Goal: Information Seeking & Learning: Find specific fact

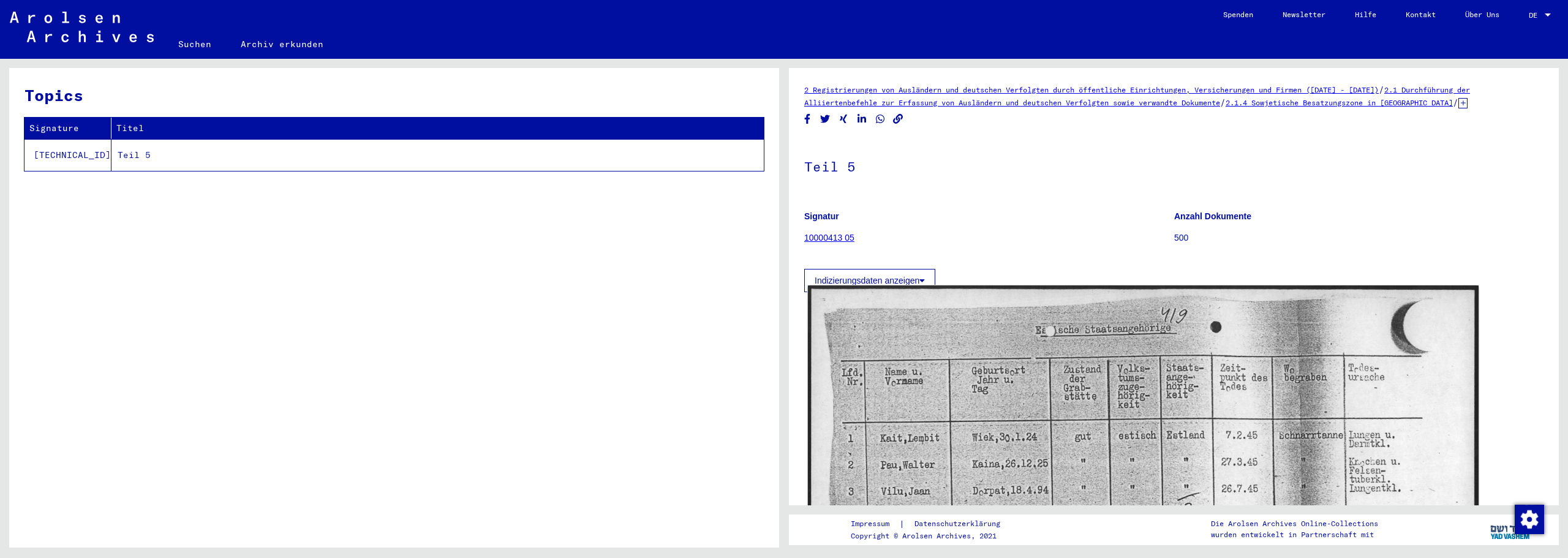
click at [948, 368] on img at bounding box center [1142, 524] width 670 height 478
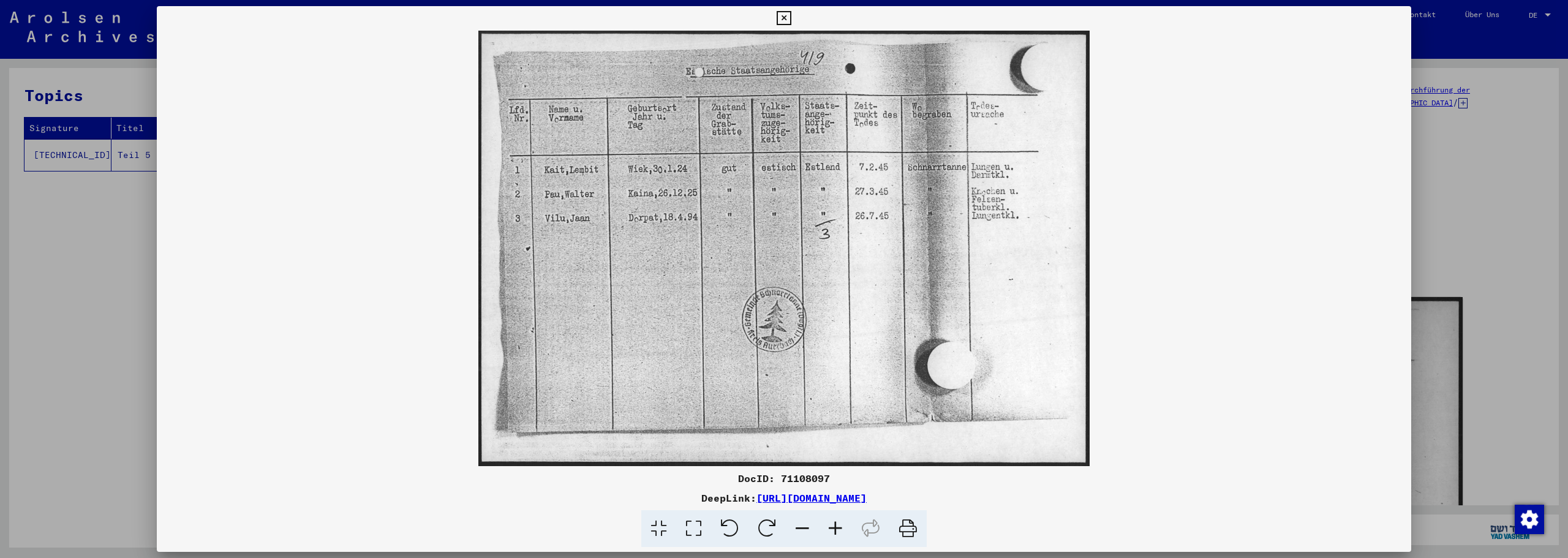
click at [836, 530] on icon at bounding box center [835, 528] width 33 height 38
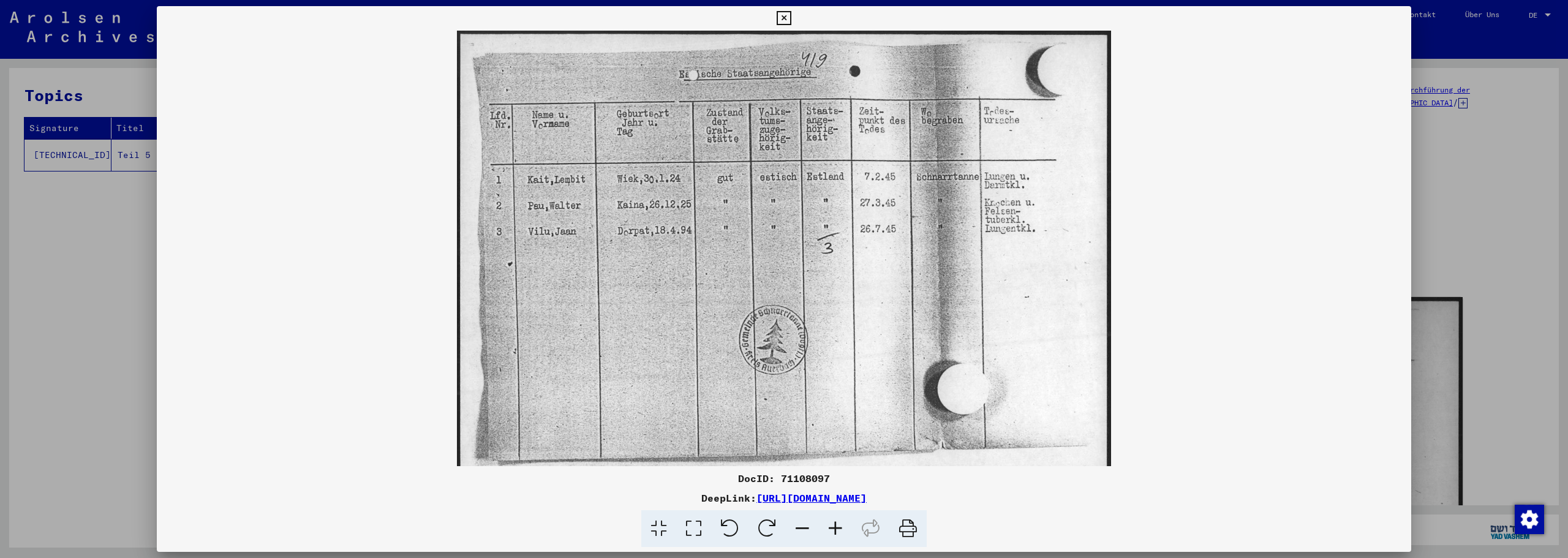
click at [836, 530] on icon at bounding box center [835, 528] width 33 height 38
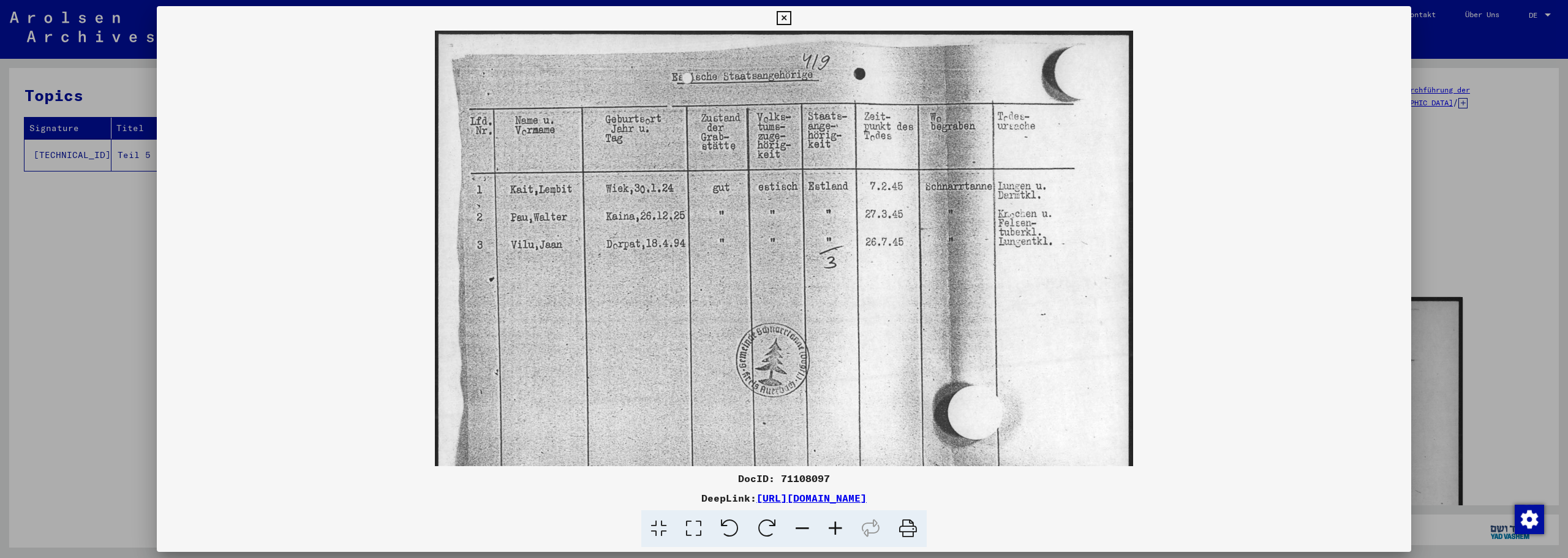
click at [836, 530] on icon at bounding box center [835, 528] width 33 height 38
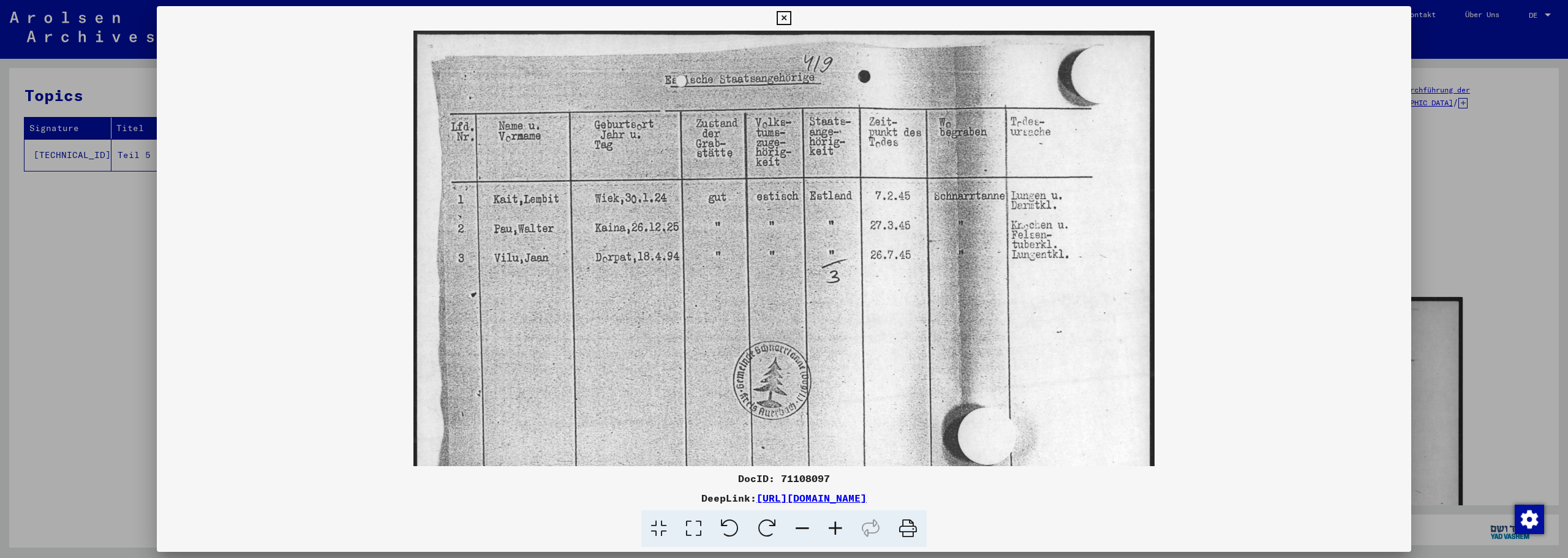
click at [836, 530] on icon at bounding box center [835, 528] width 33 height 38
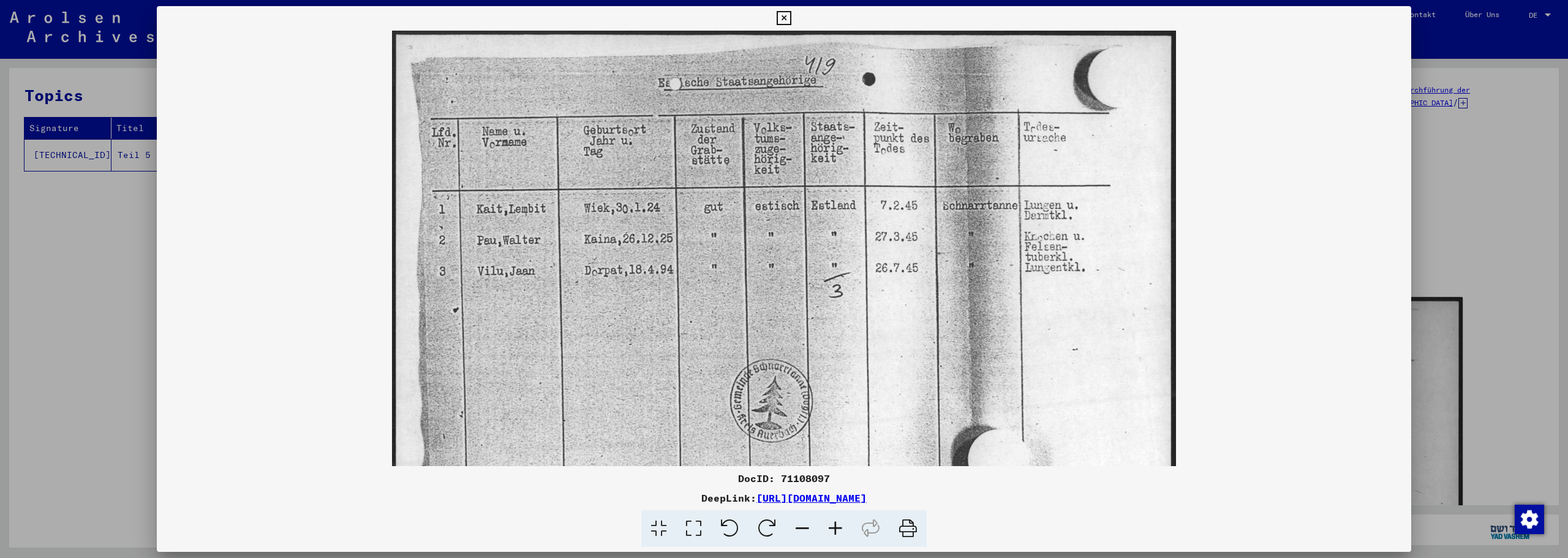
click at [836, 530] on icon at bounding box center [835, 528] width 33 height 38
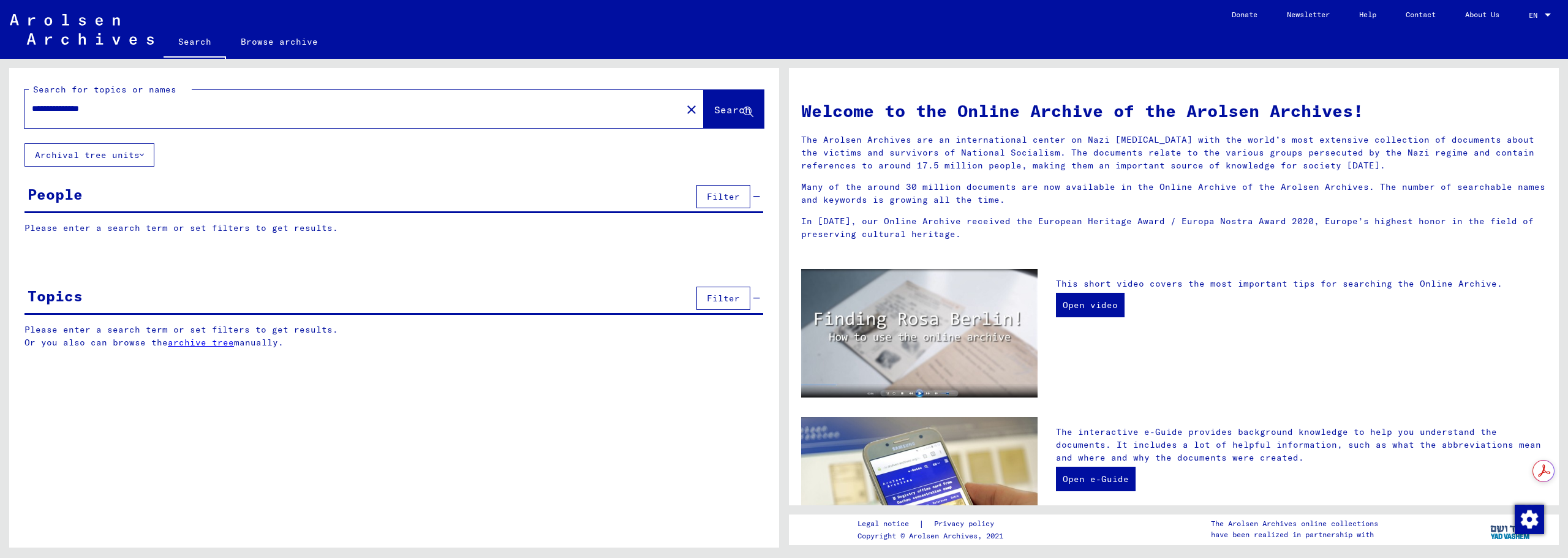
type input "**********"
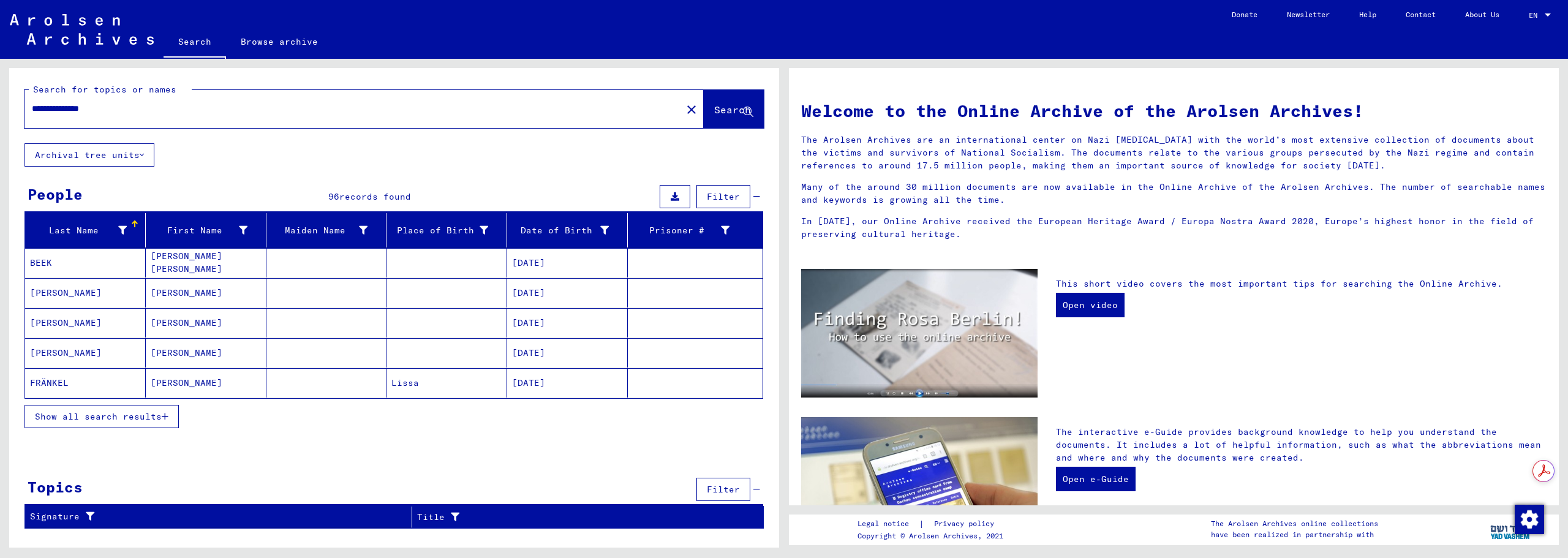
click at [114, 411] on span "Show all search results" at bounding box center [98, 417] width 127 height 11
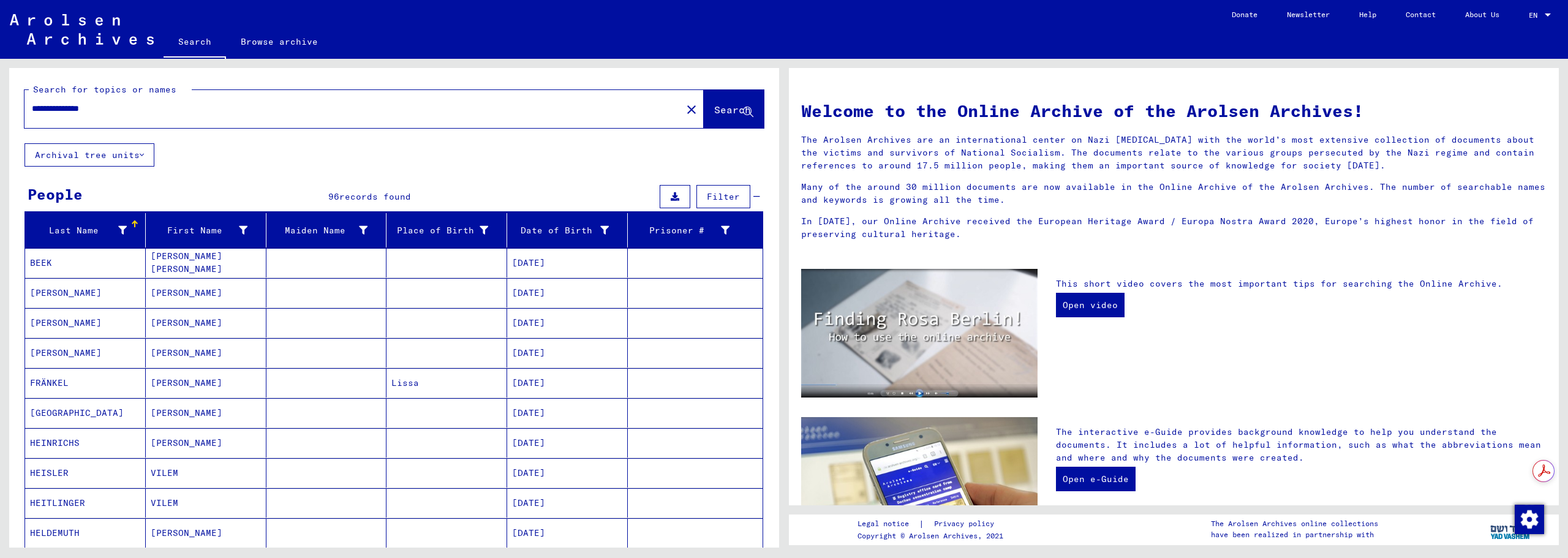
scroll to position [606, 0]
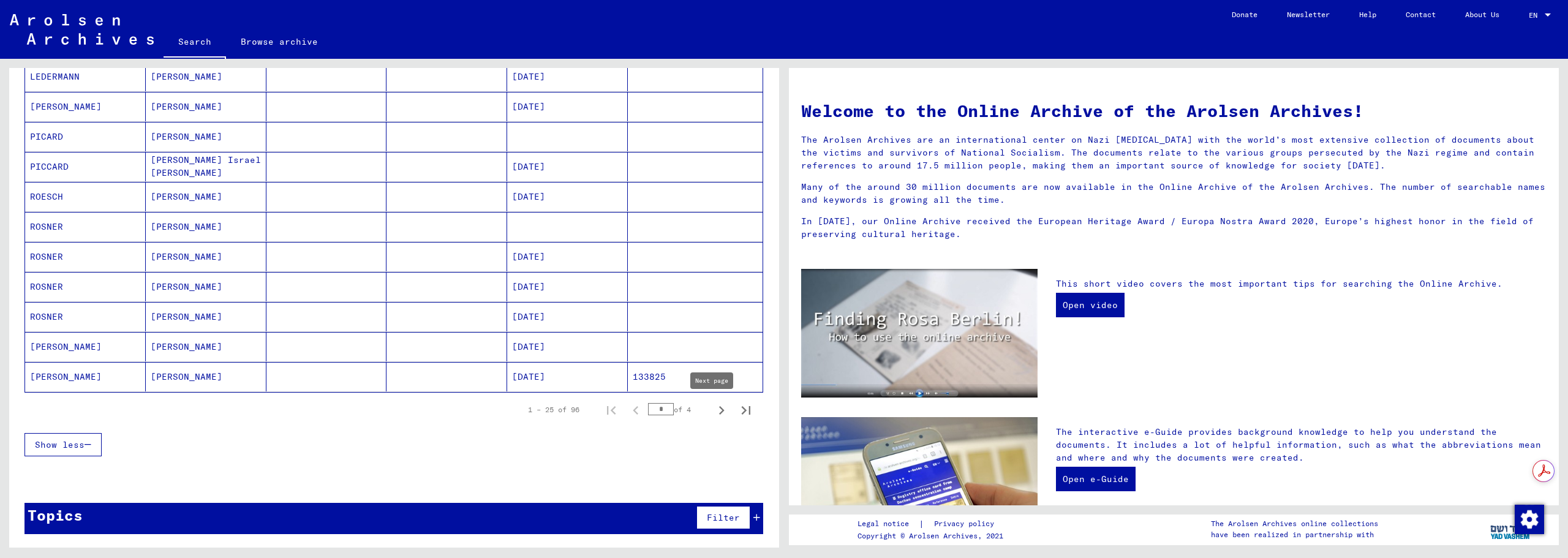
click at [713, 413] on icon "Next page" at bounding box center [721, 409] width 17 height 17
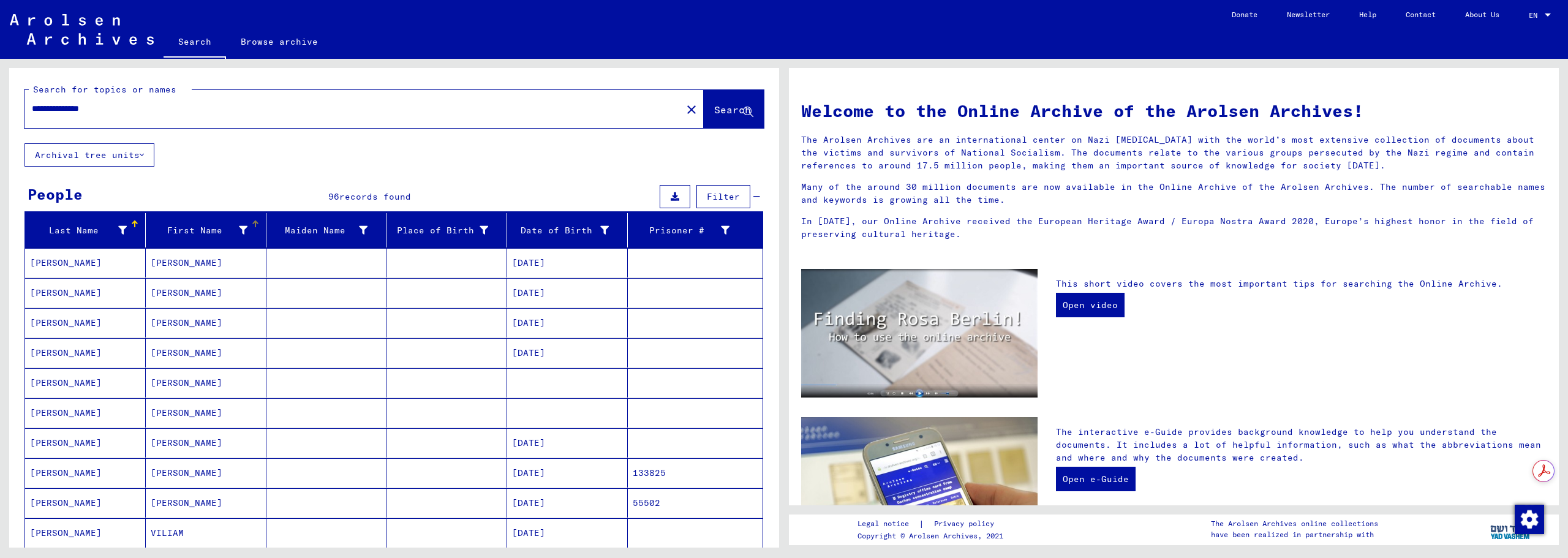
scroll to position [510, 0]
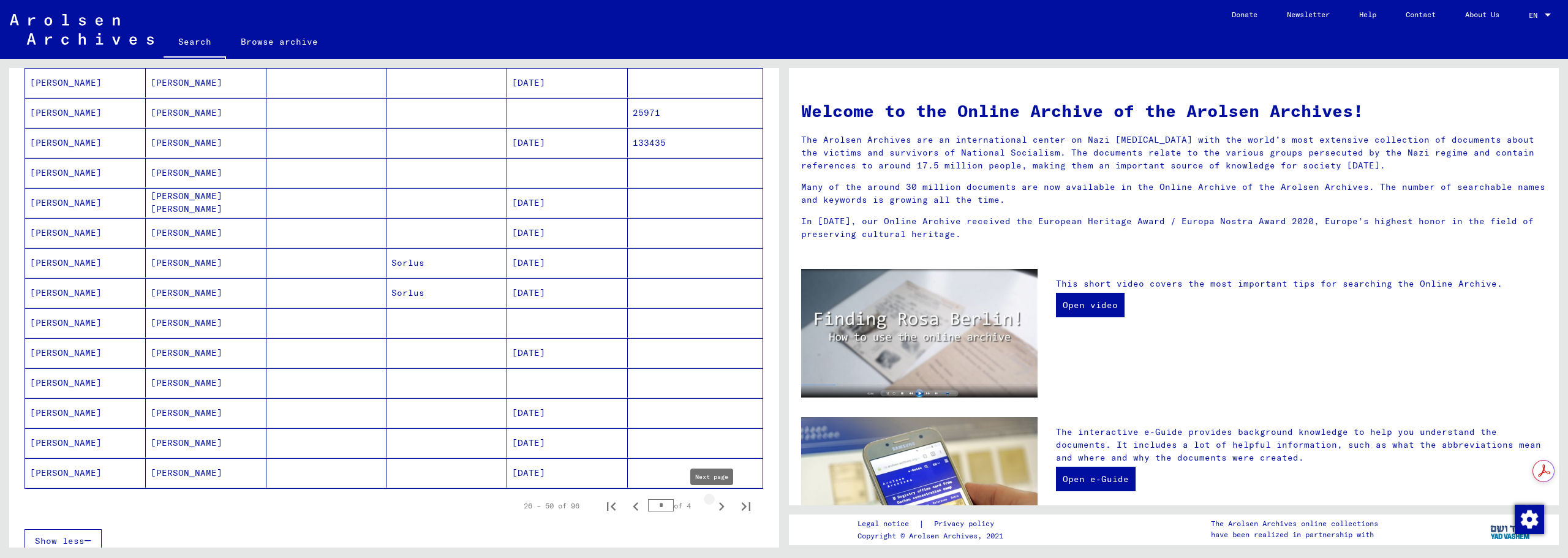
click at [713, 508] on icon "Next page" at bounding box center [721, 506] width 17 height 17
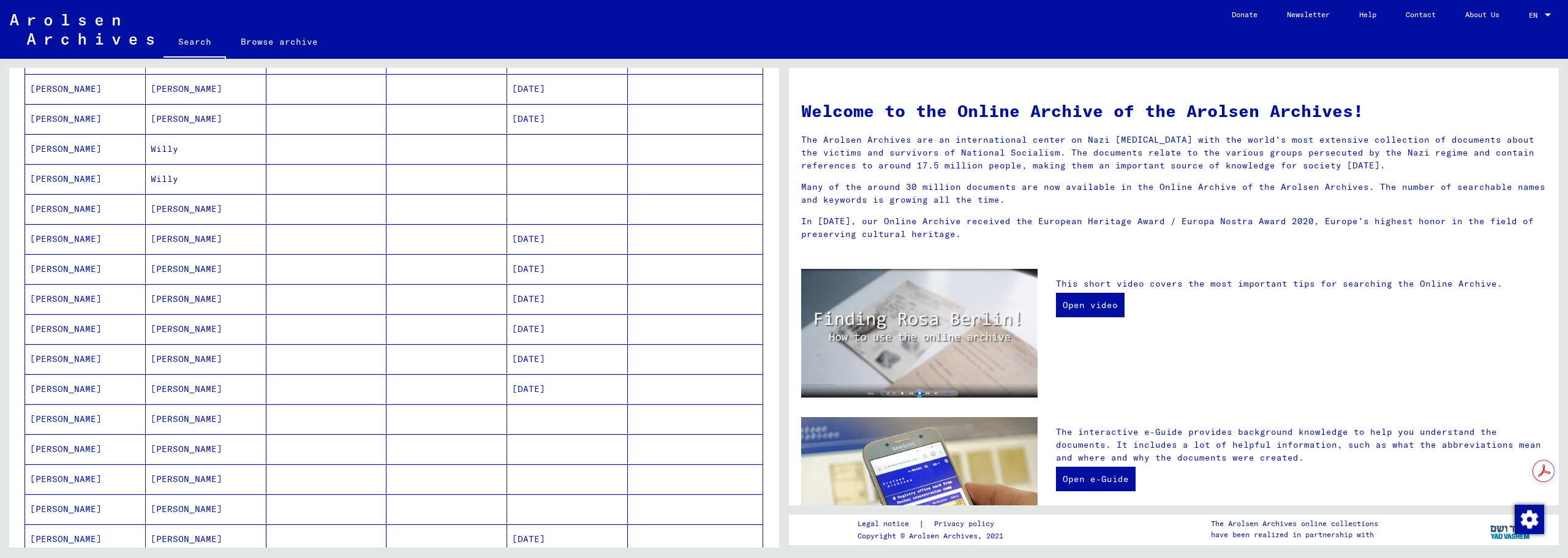
scroll to position [102, 0]
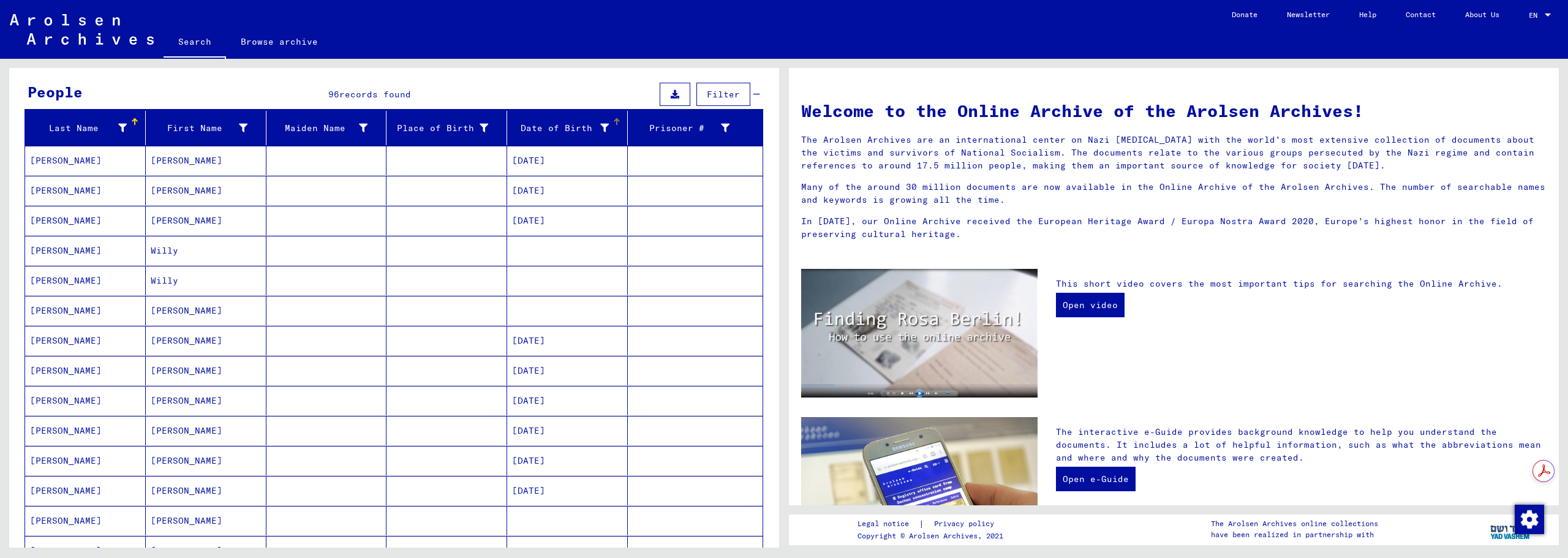
click at [616, 120] on div at bounding box center [617, 120] width 4 height 4
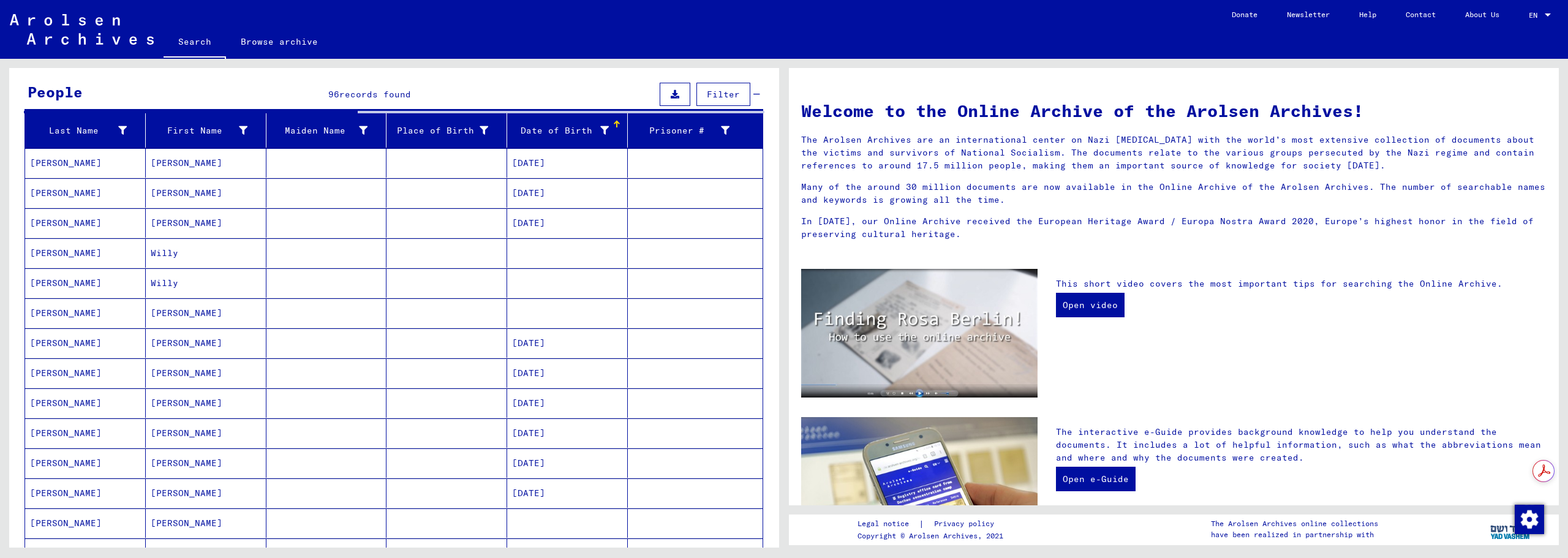
scroll to position [6, 0]
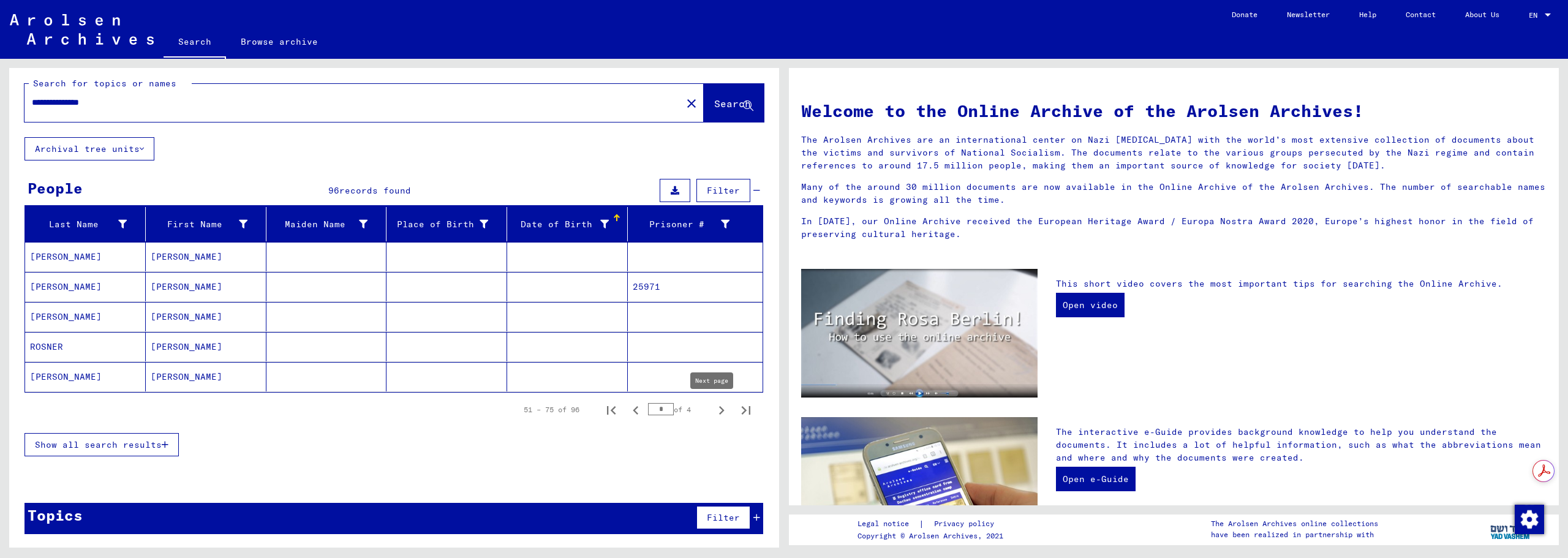
click at [715, 409] on icon "Next page" at bounding box center [721, 409] width 17 height 17
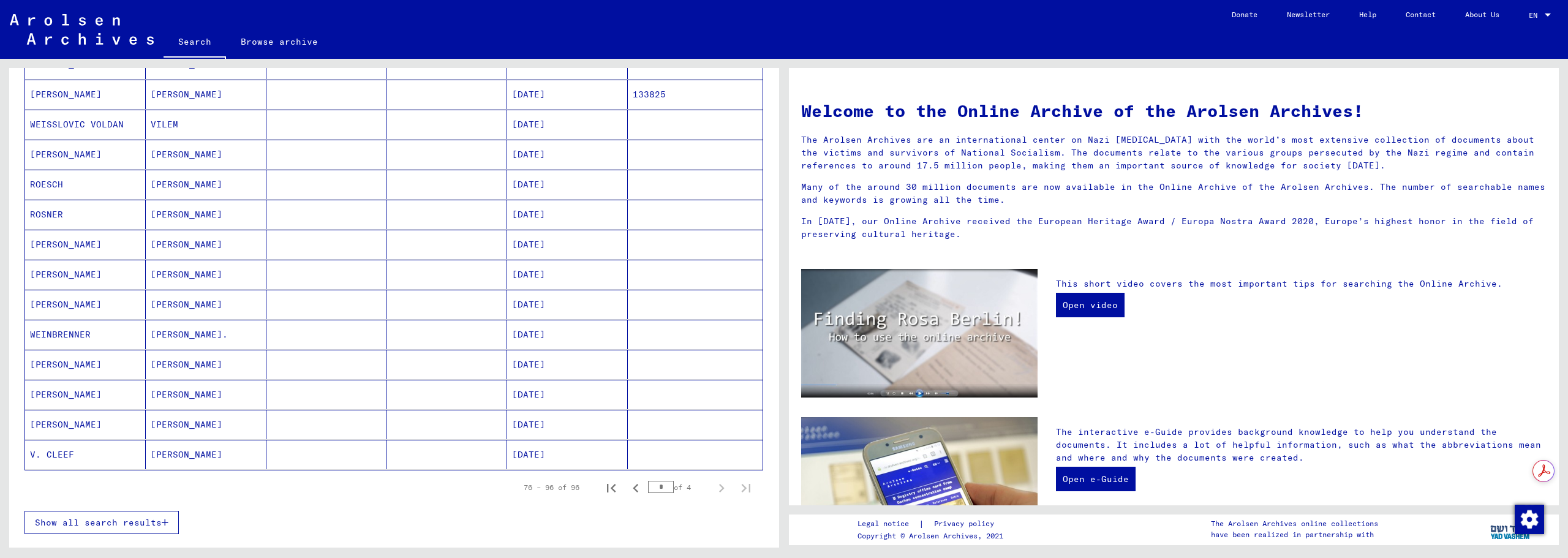
scroll to position [487, 0]
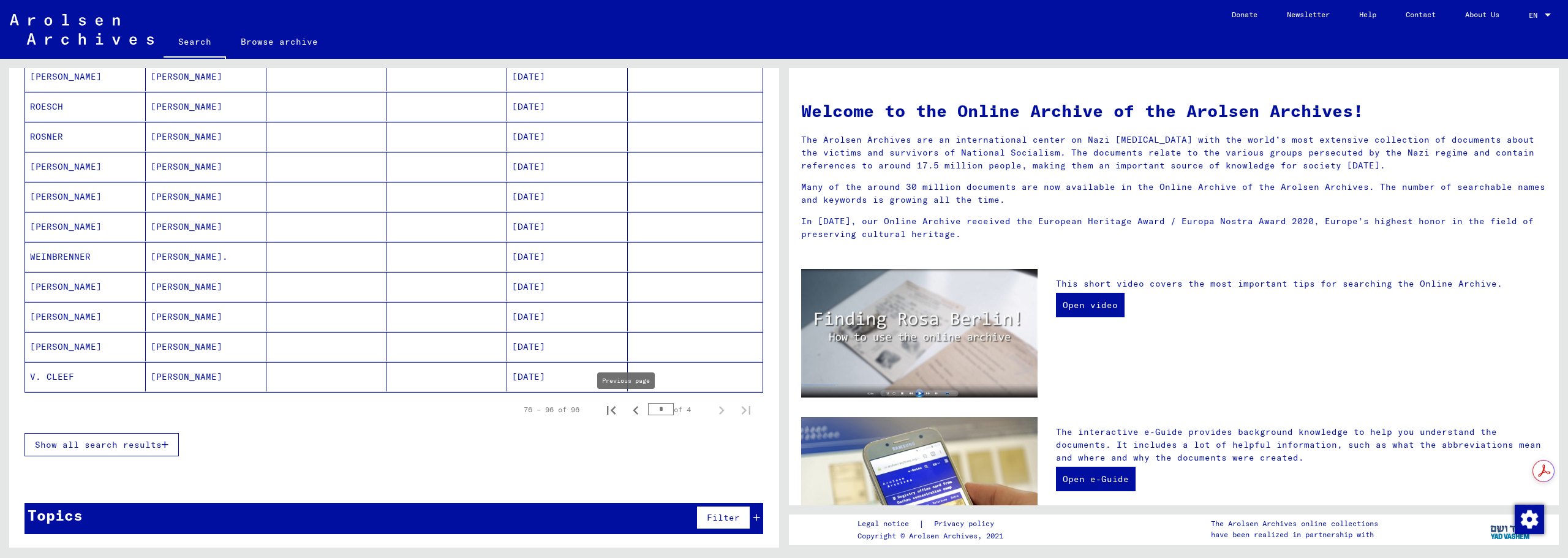
click at [632, 412] on icon "Previous page" at bounding box center [635, 409] width 17 height 17
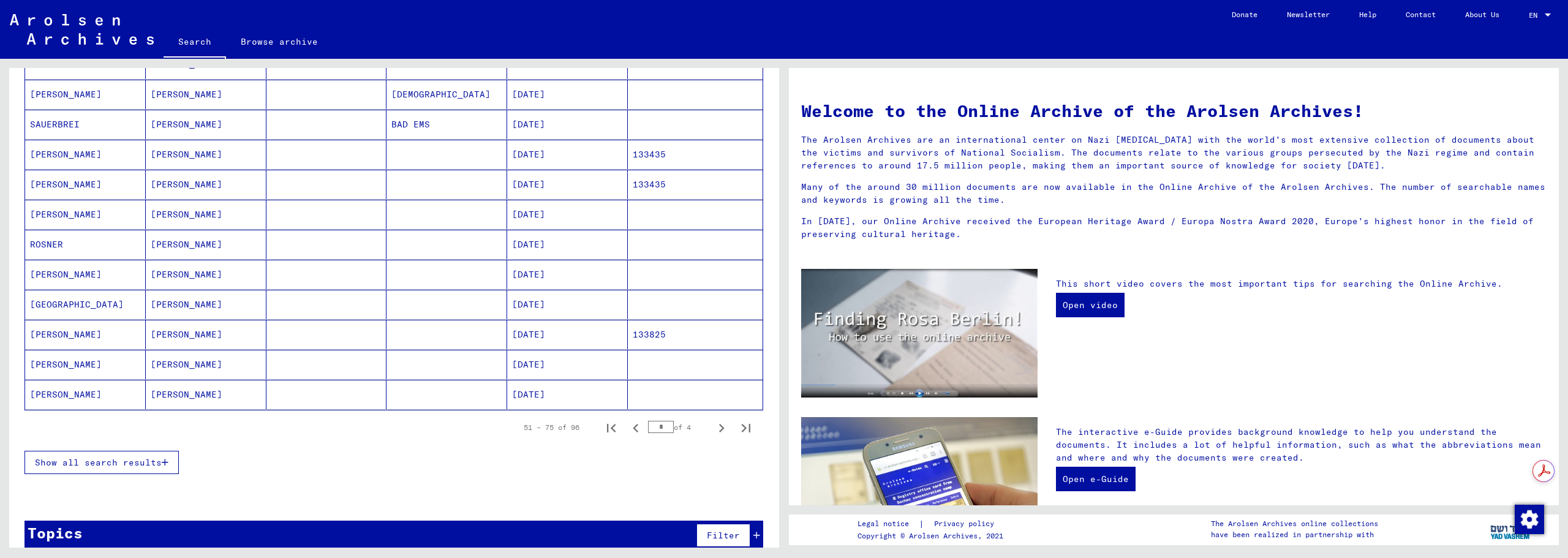
scroll to position [606, 0]
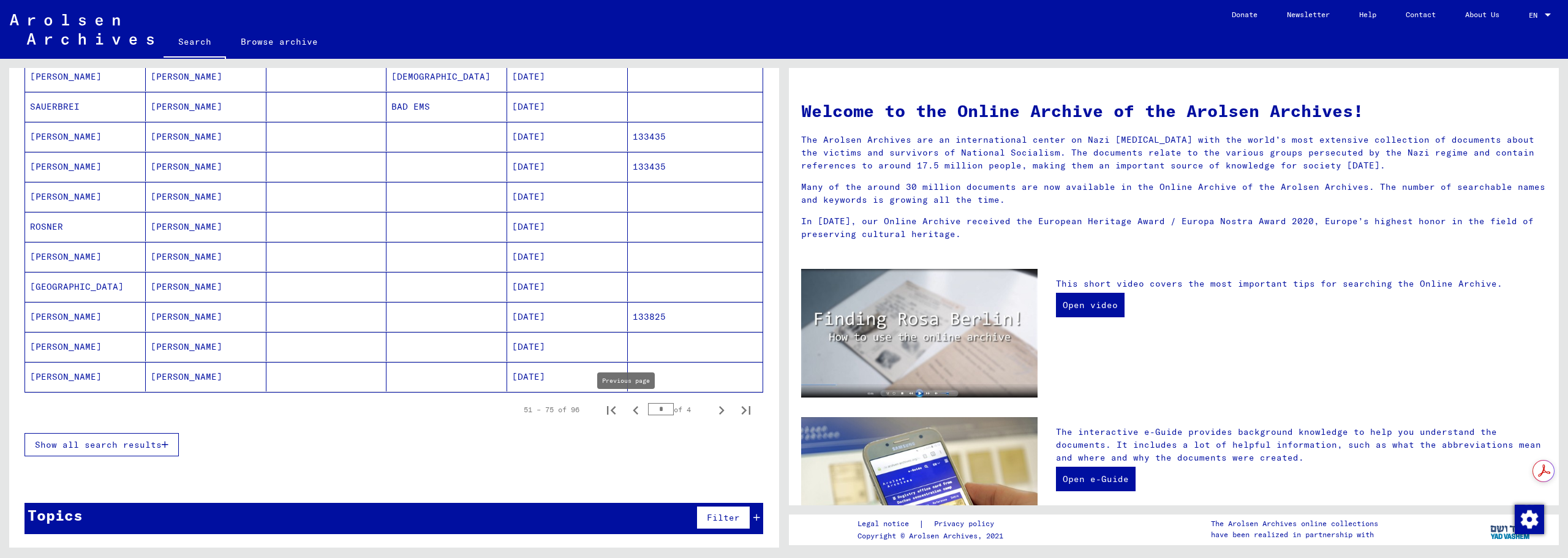
click at [627, 411] on icon "Previous page" at bounding box center [635, 409] width 17 height 17
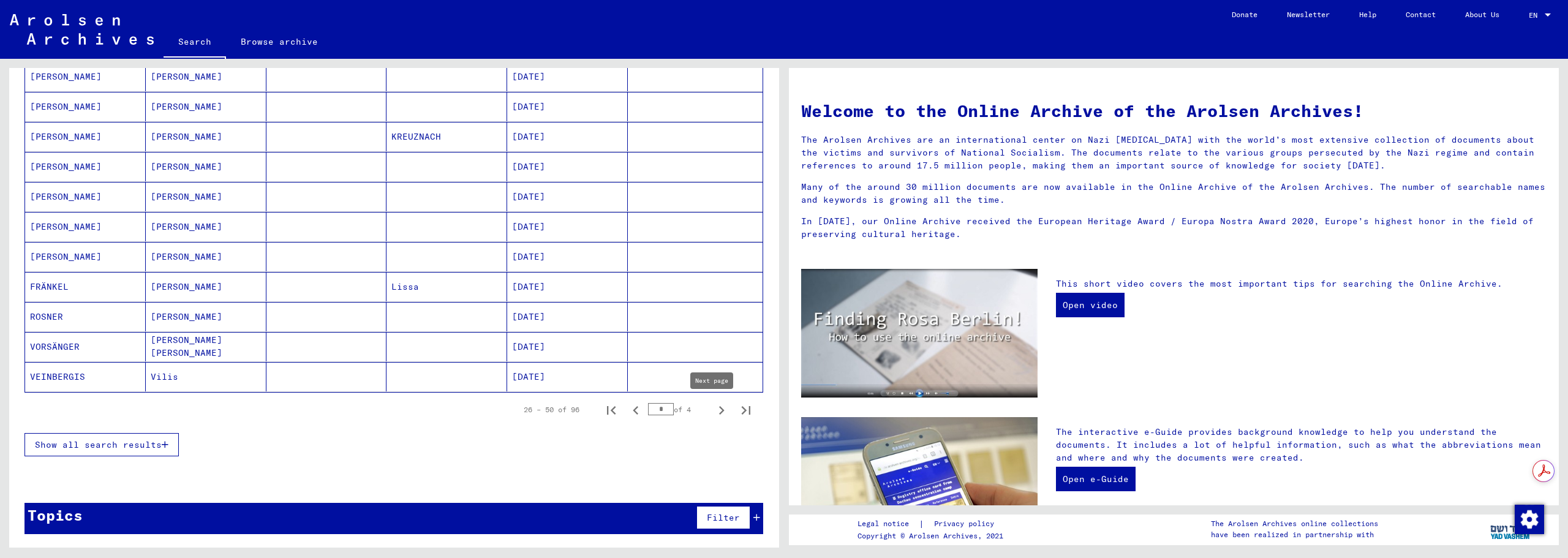
click at [713, 412] on icon "Next page" at bounding box center [721, 409] width 17 height 17
type input "*"
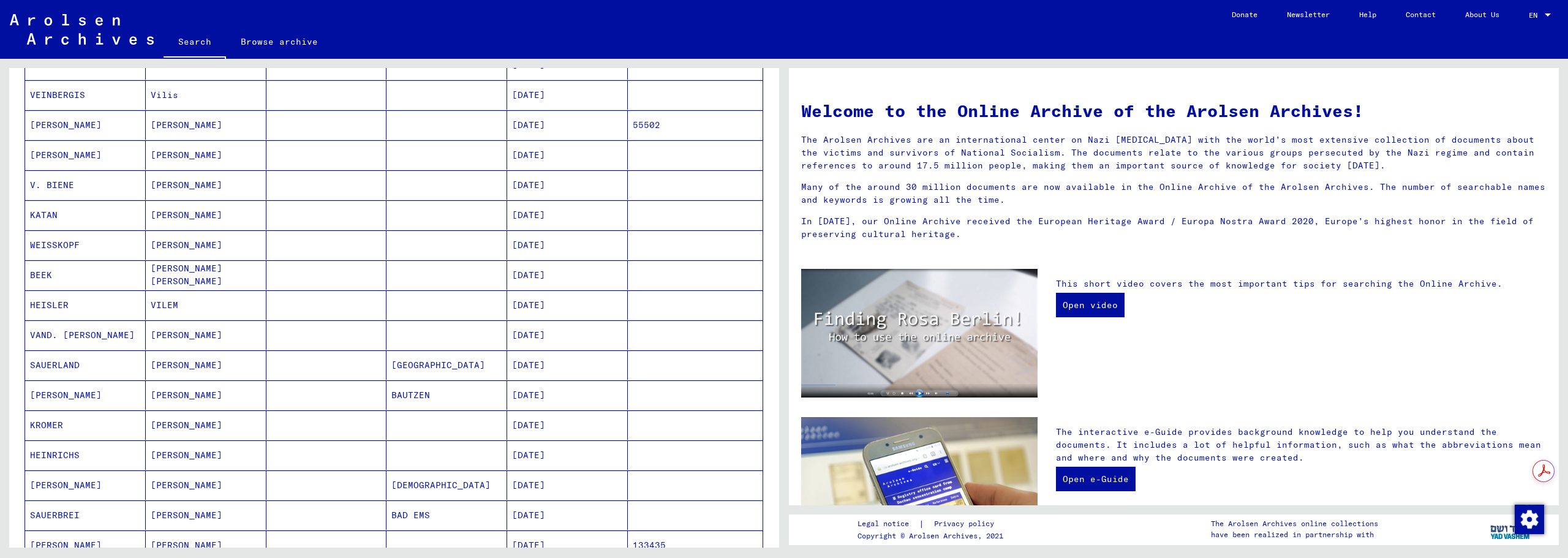
scroll to position [96, 0]
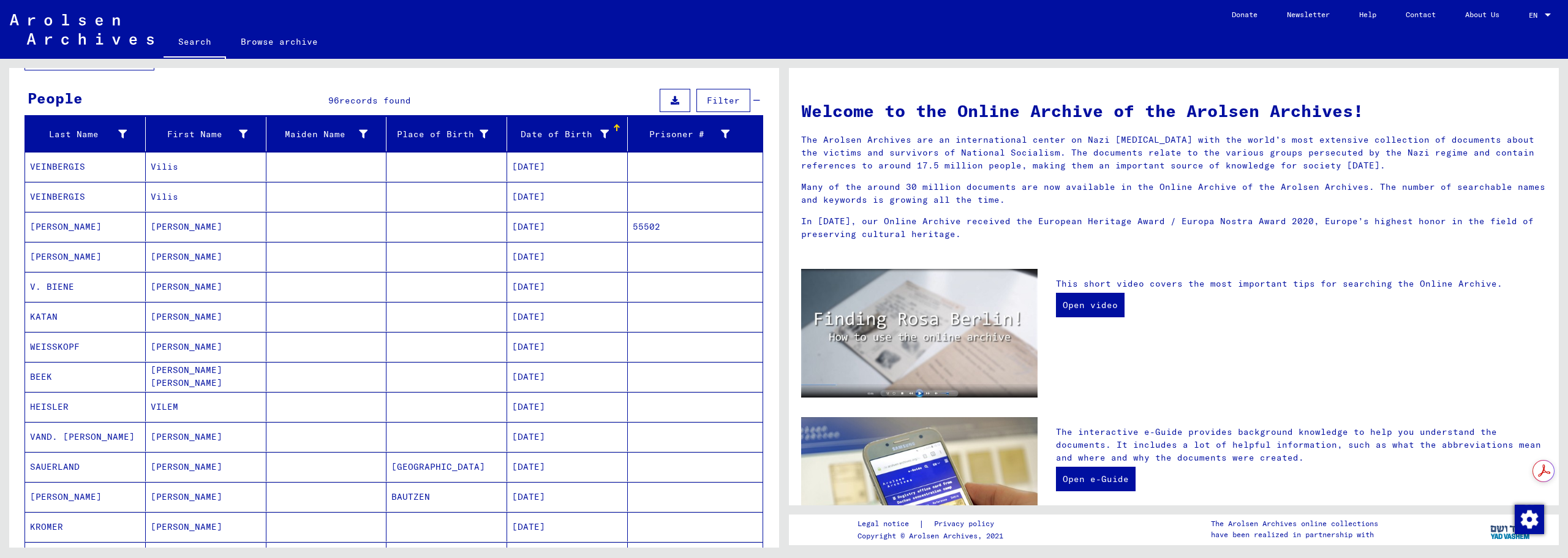
click at [564, 230] on mat-cell "[DATE]" at bounding box center [568, 226] width 120 height 30
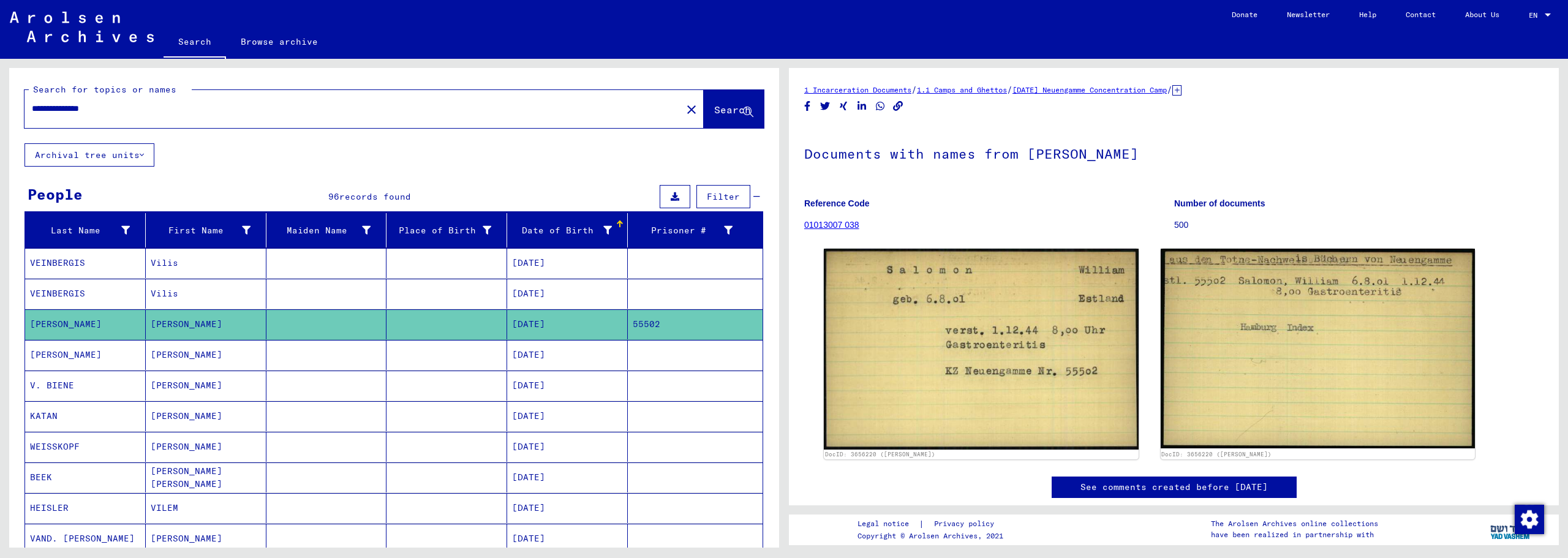
drag, startPoint x: 142, startPoint y: 110, endPoint x: -9, endPoint y: 108, distance: 151.0
click at [0, 108] on html "**********" at bounding box center [784, 279] width 1568 height 558
paste input "text"
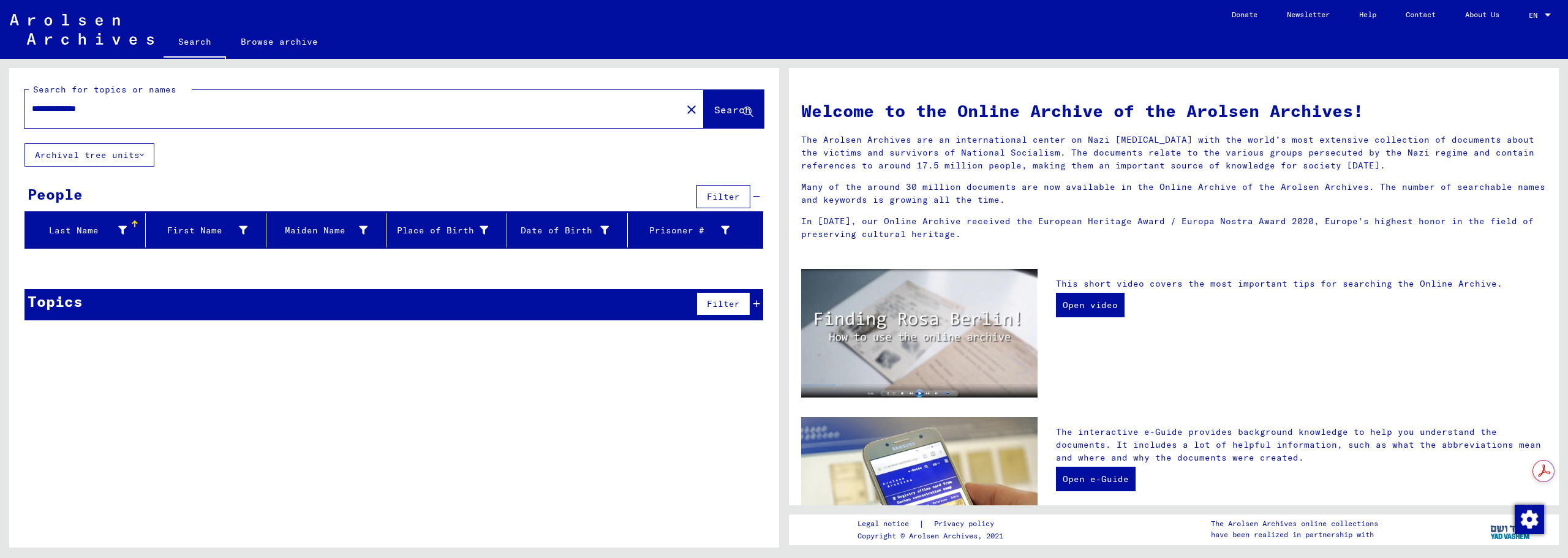
click at [62, 105] on input "**********" at bounding box center [349, 108] width 635 height 13
drag, startPoint x: 136, startPoint y: 110, endPoint x: 9, endPoint y: 107, distance: 127.0
click at [9, 107] on div "**********" at bounding box center [392, 303] width 784 height 489
type input "*********"
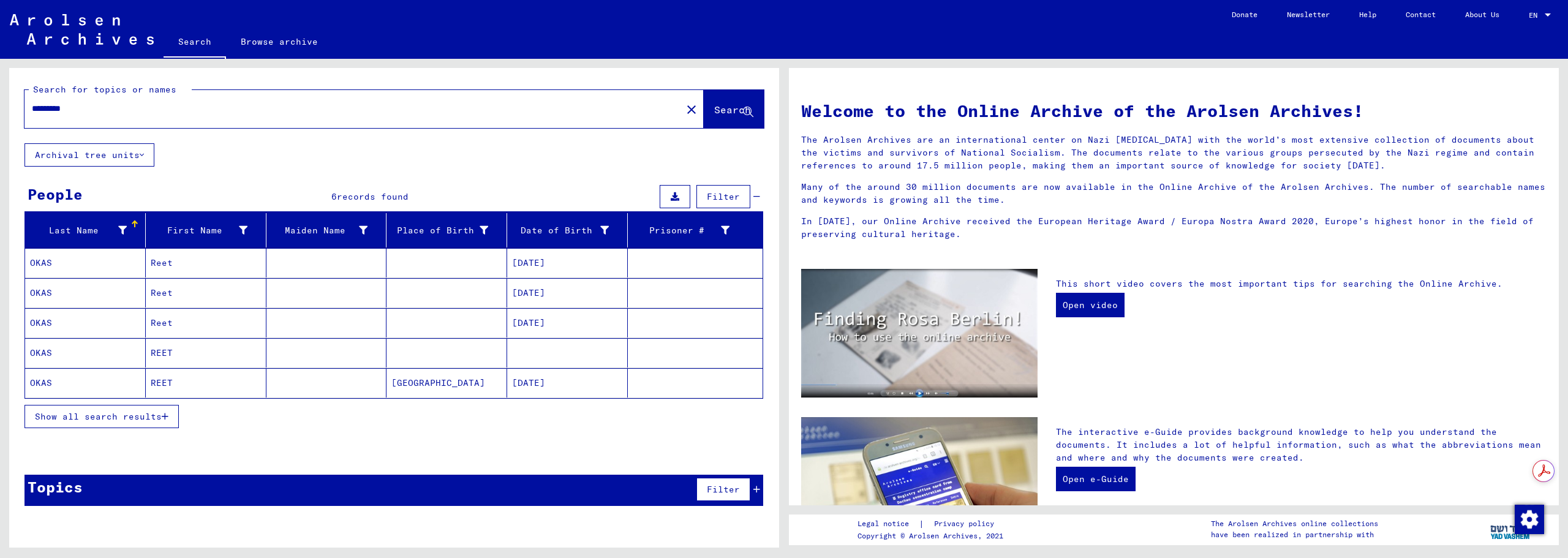
click at [128, 267] on mat-cell "OKAS" at bounding box center [85, 263] width 120 height 30
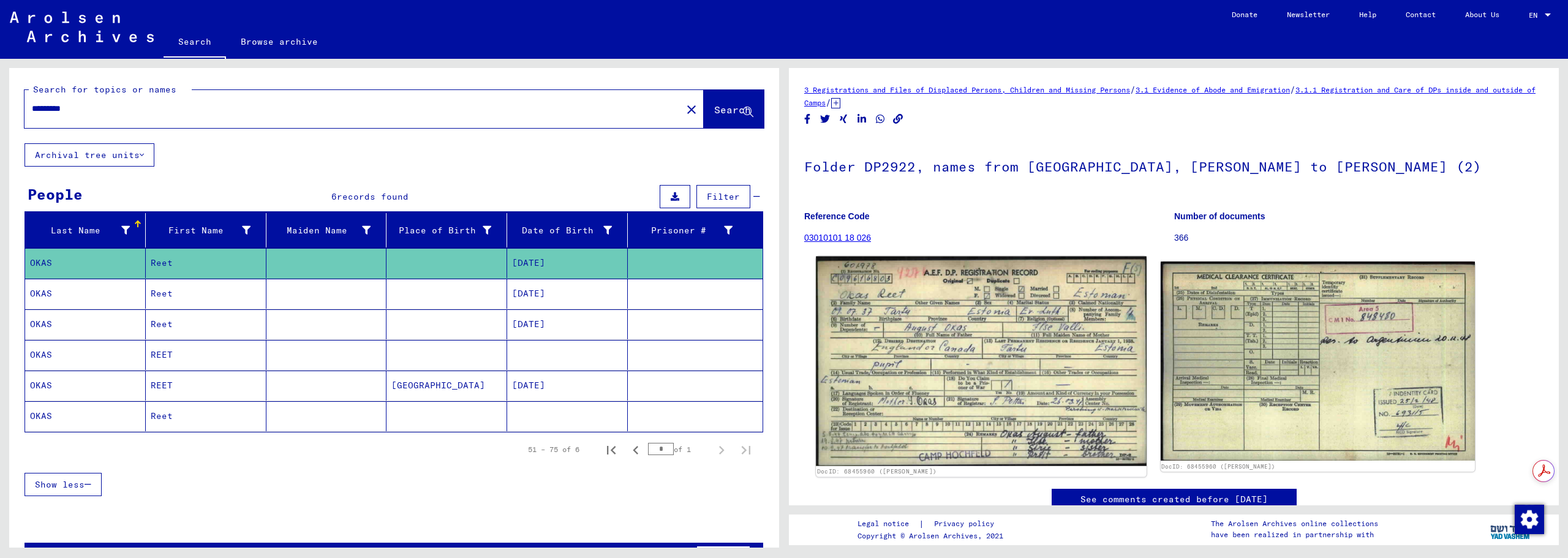
click at [989, 348] on img at bounding box center [980, 362] width 330 height 210
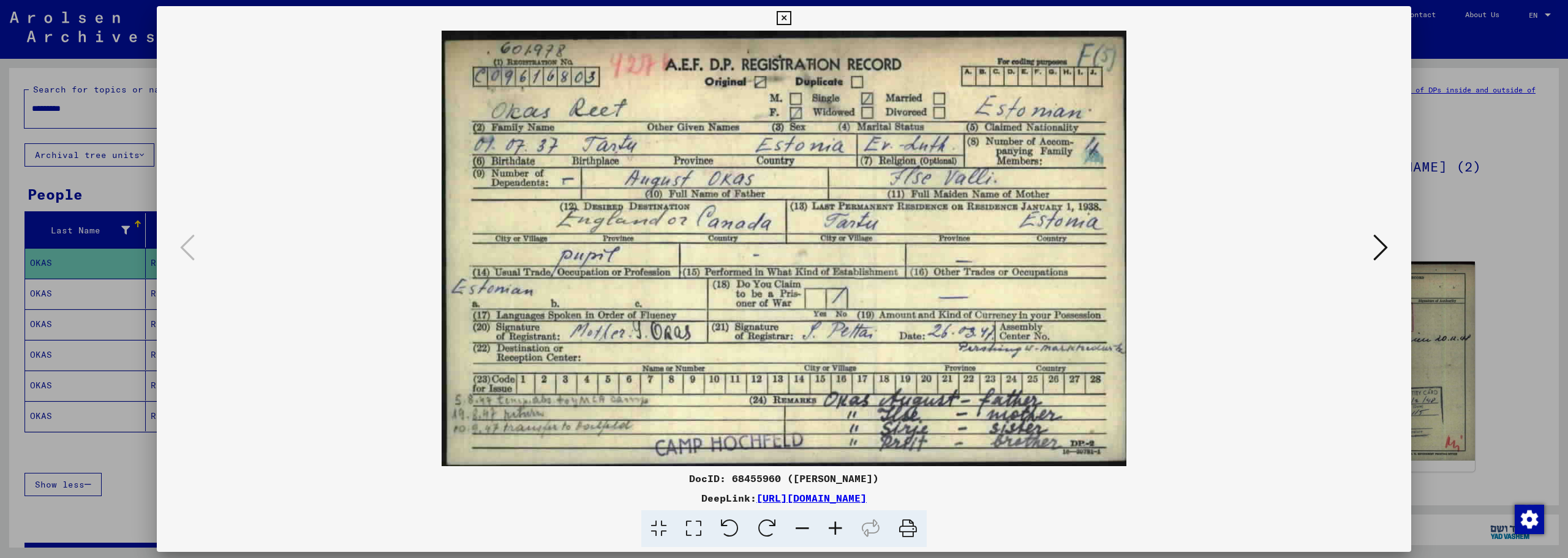
click at [784, 11] on icon at bounding box center [784, 18] width 14 height 14
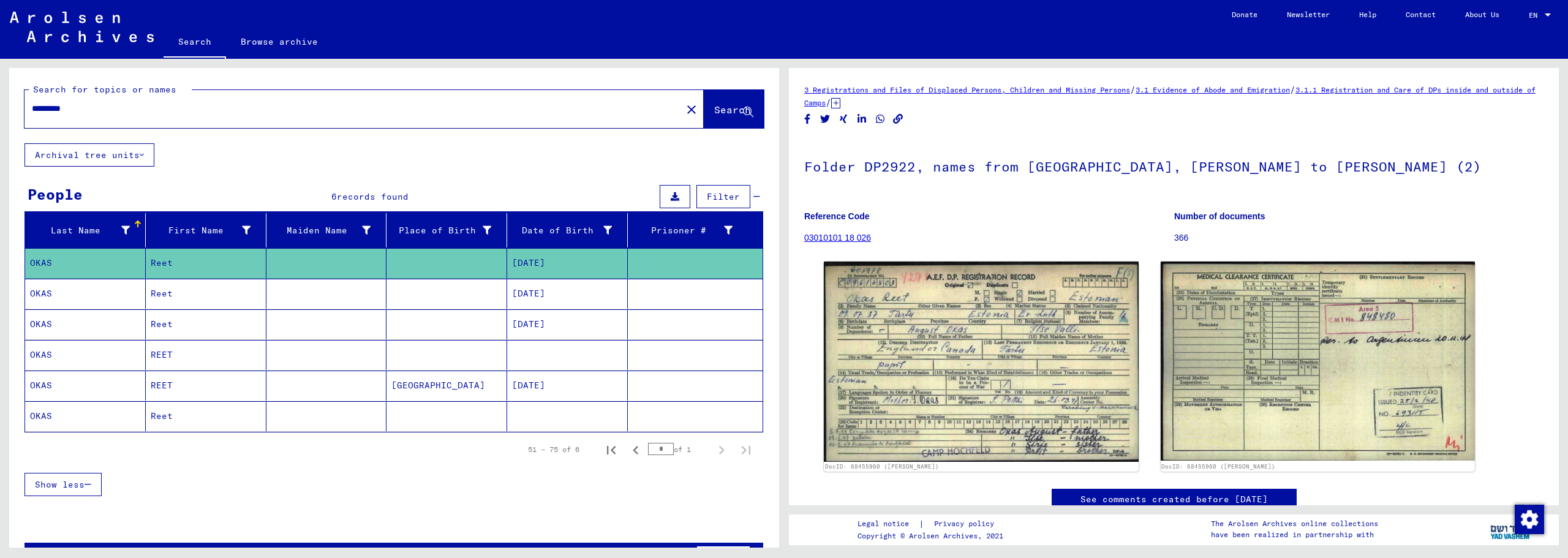
click at [259, 287] on mat-cell "Reet" at bounding box center [206, 293] width 120 height 30
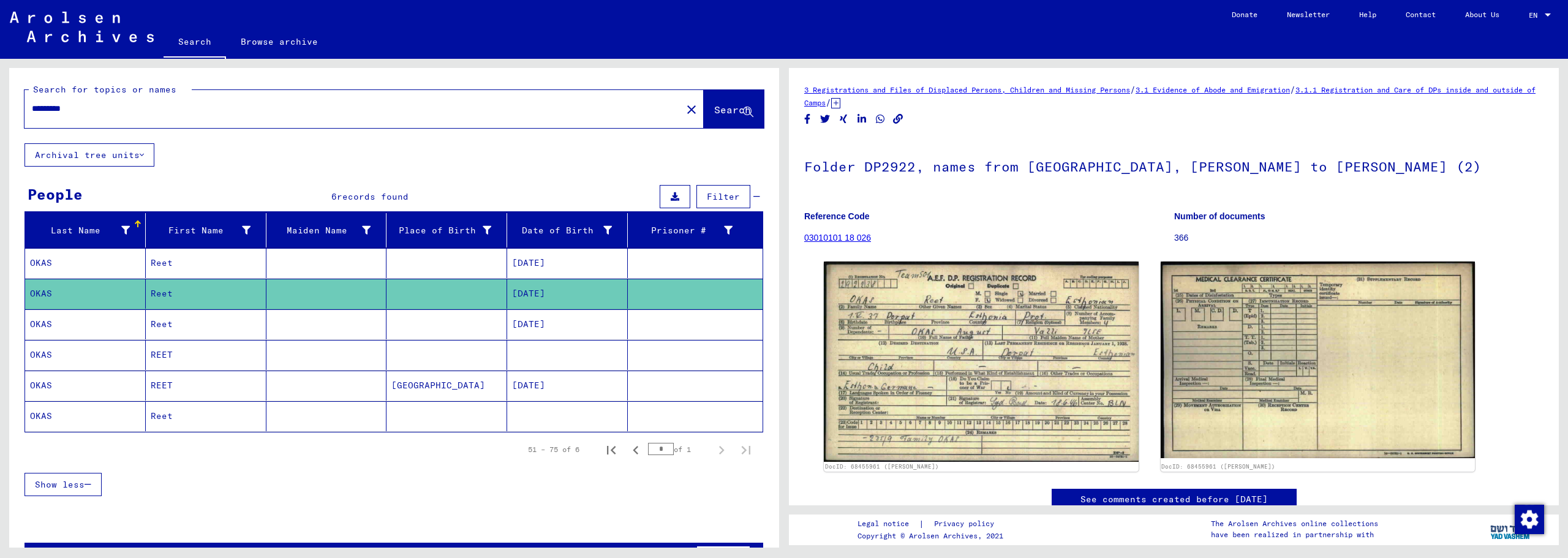
click at [288, 330] on mat-cell at bounding box center [327, 324] width 120 height 30
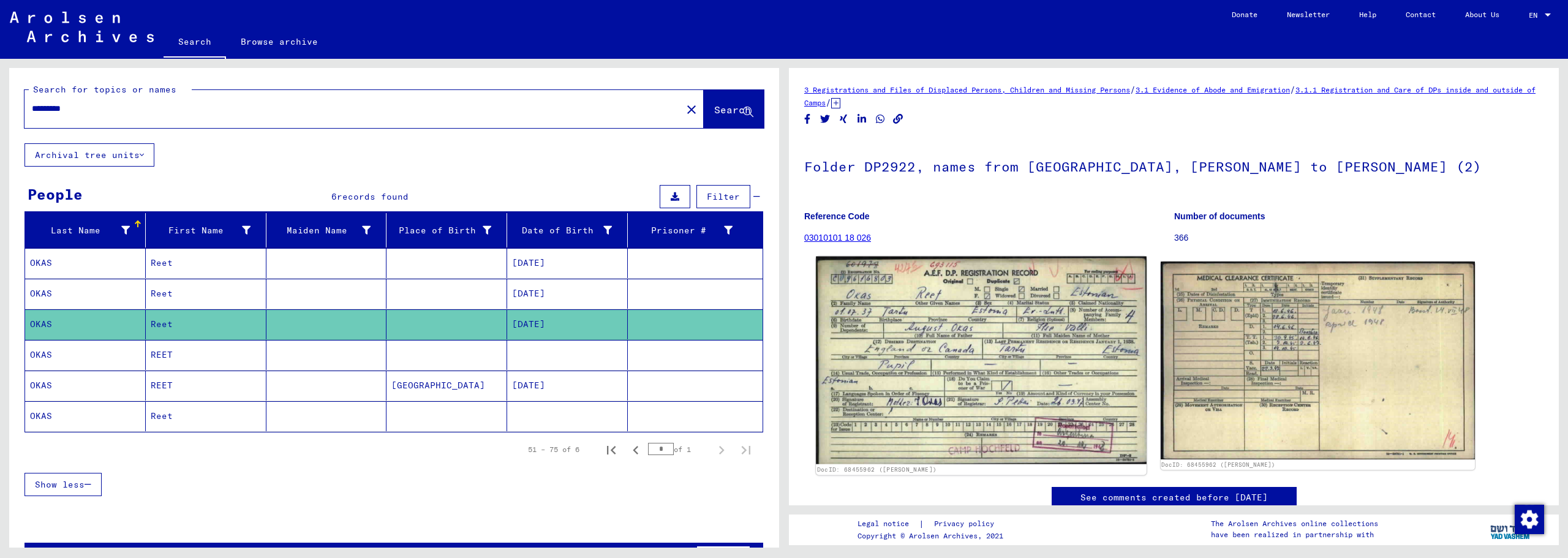
click at [935, 340] on img at bounding box center [980, 360] width 330 height 208
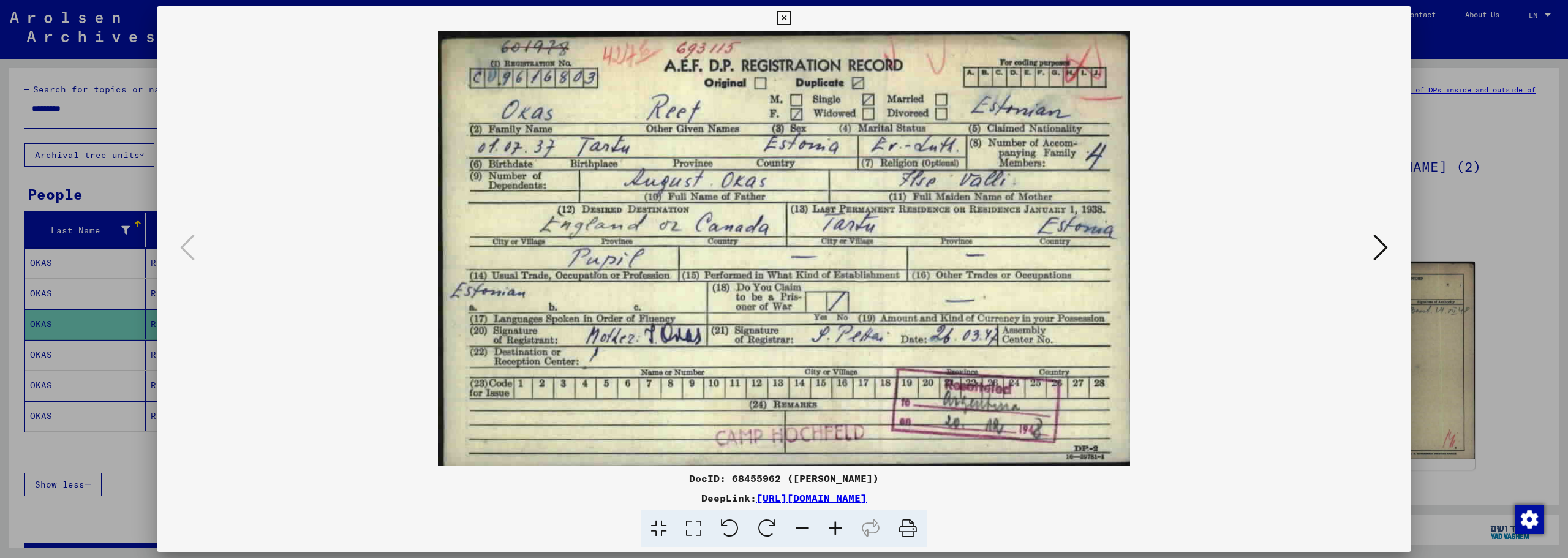
click at [784, 17] on icon at bounding box center [784, 18] width 14 height 14
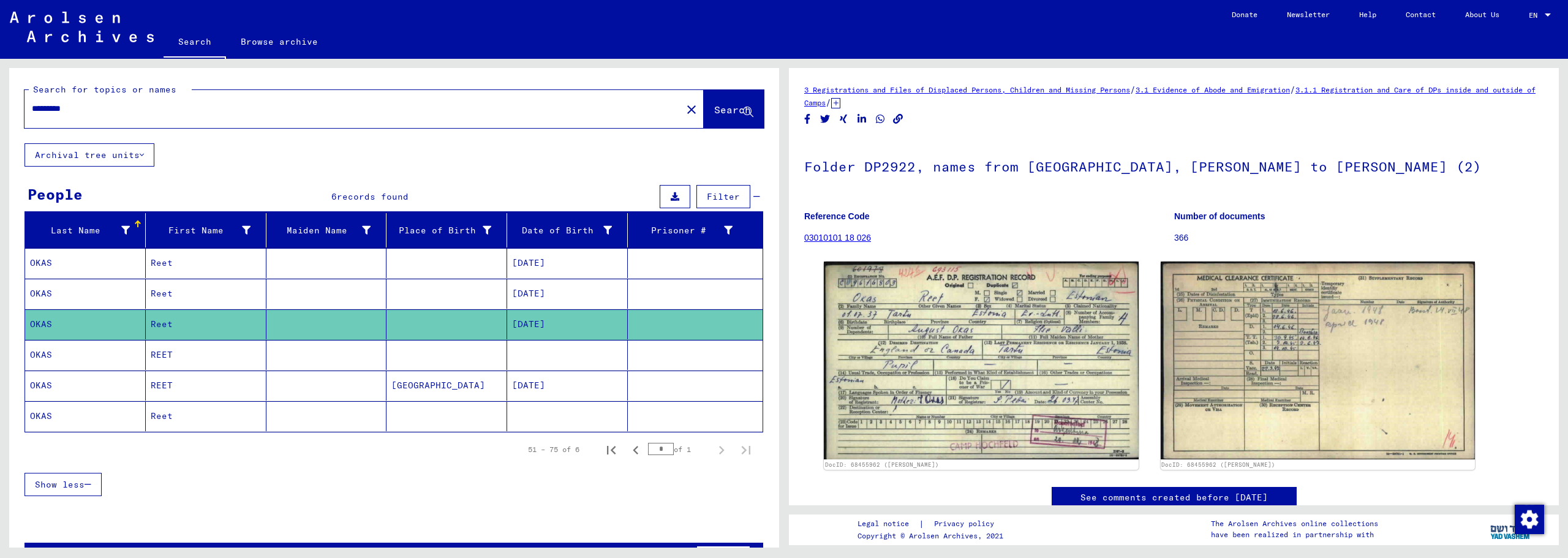
click at [261, 357] on mat-cell "REET" at bounding box center [206, 354] width 120 height 30
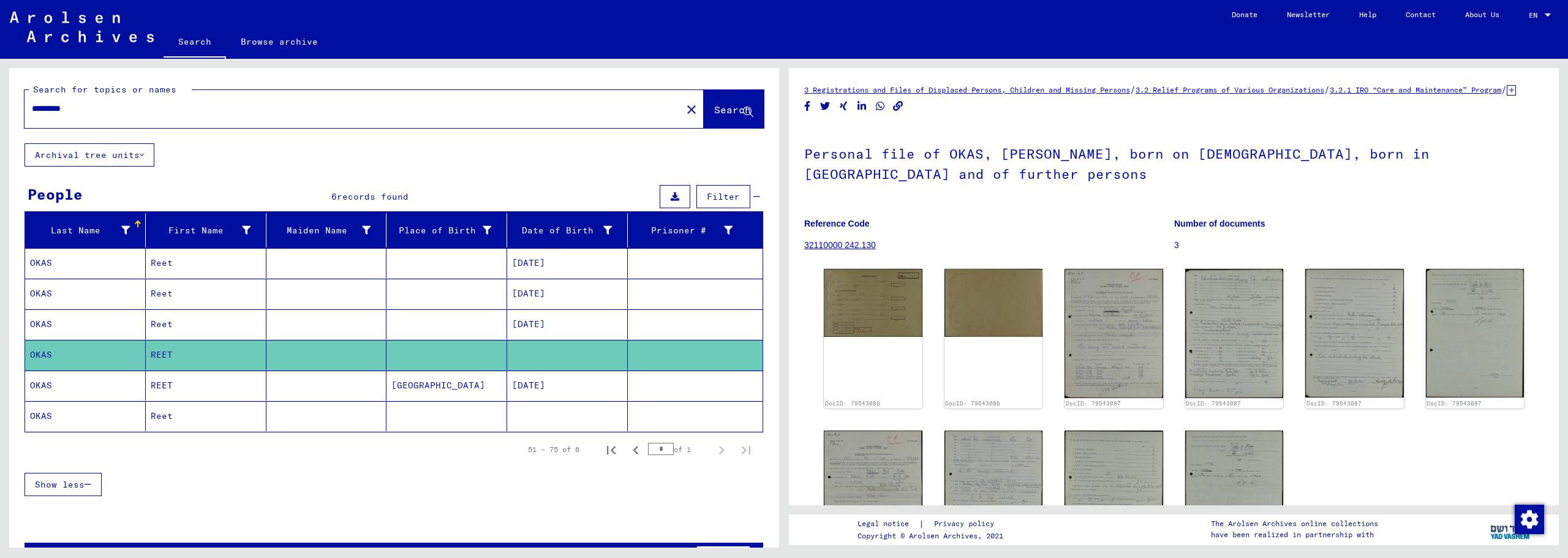
click at [318, 382] on mat-cell at bounding box center [327, 385] width 120 height 30
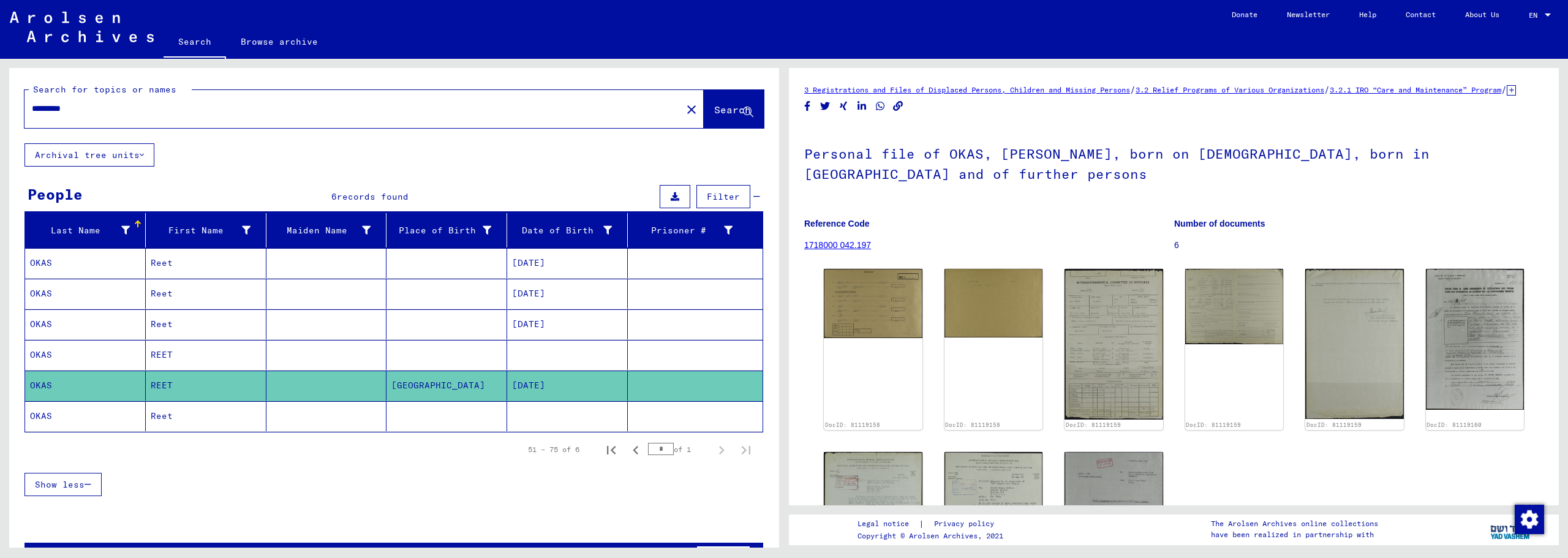
click at [565, 327] on mat-cell "[DATE]" at bounding box center [568, 324] width 120 height 30
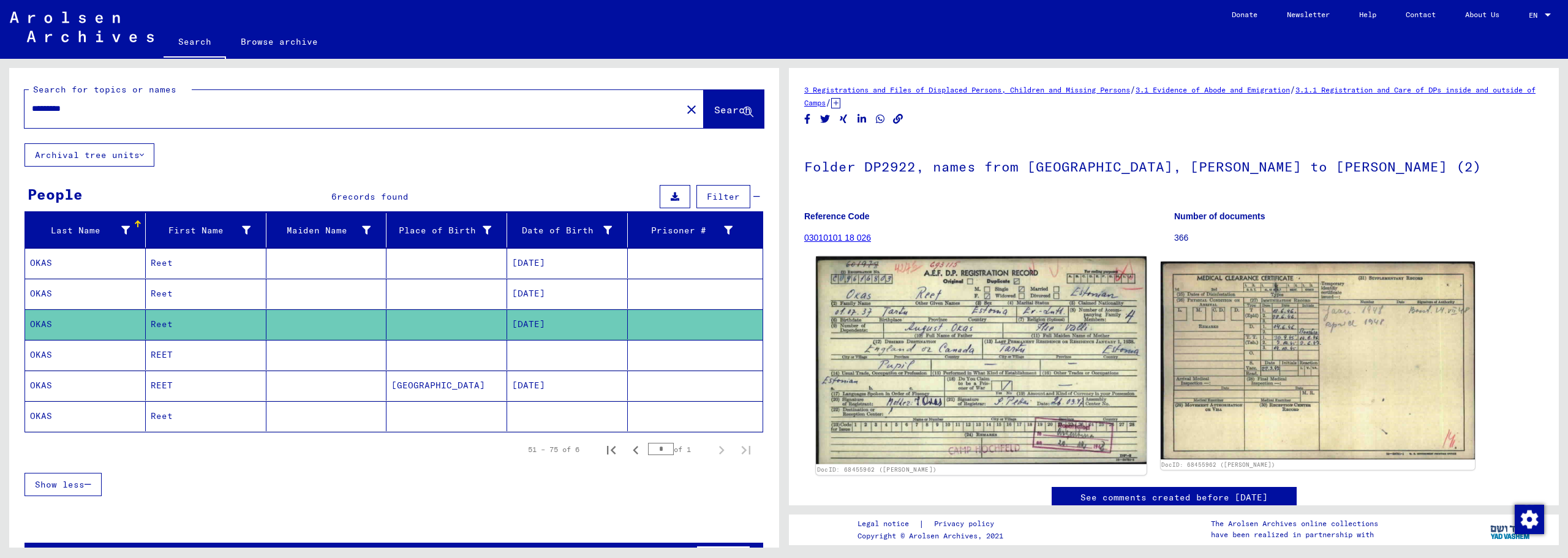
click at [992, 307] on img at bounding box center [980, 360] width 330 height 208
